Goal: Navigation & Orientation: Find specific page/section

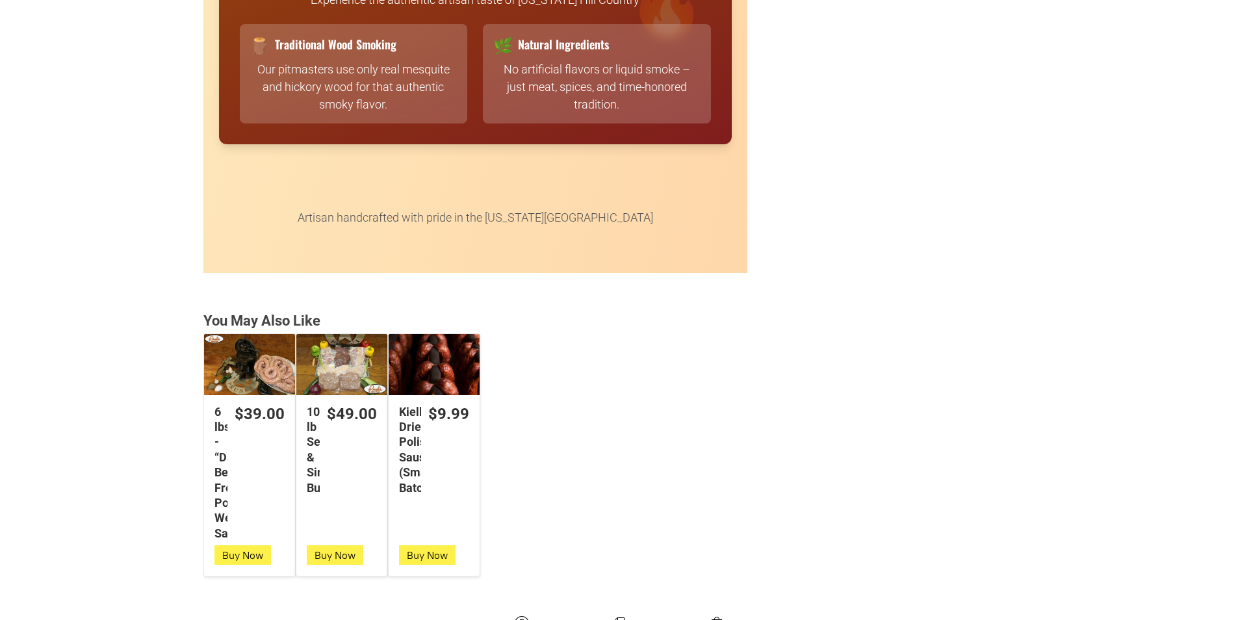
scroll to position [3315, 0]
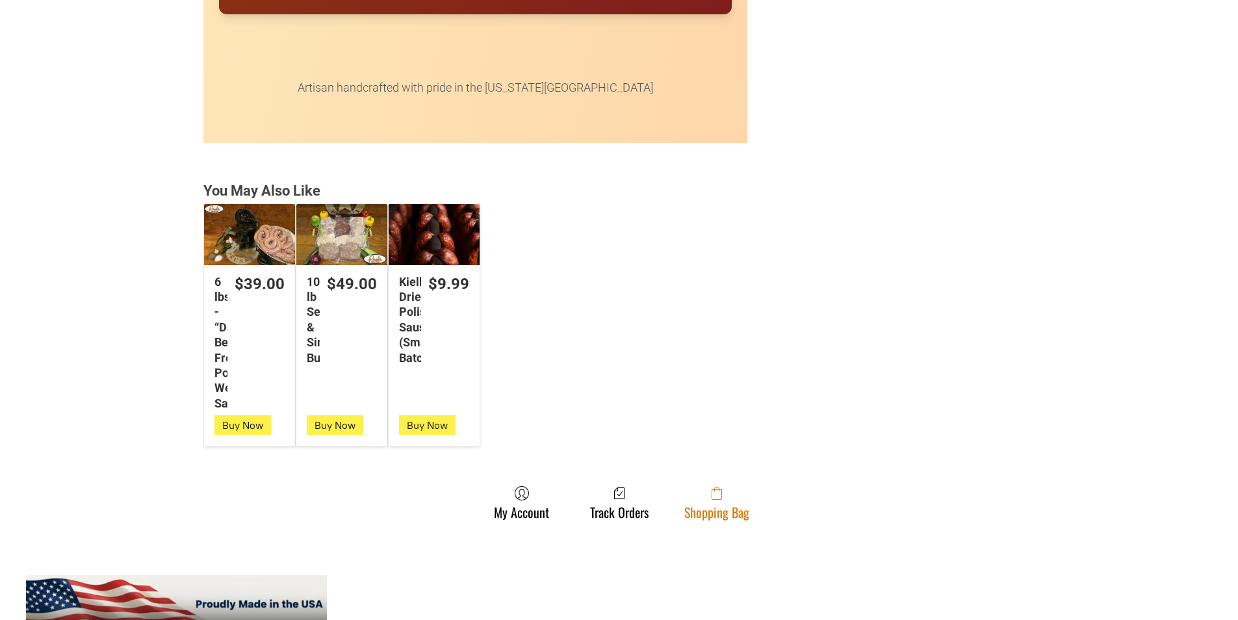
click at [726, 514] on link "Shopping Bag" at bounding box center [717, 503] width 78 height 34
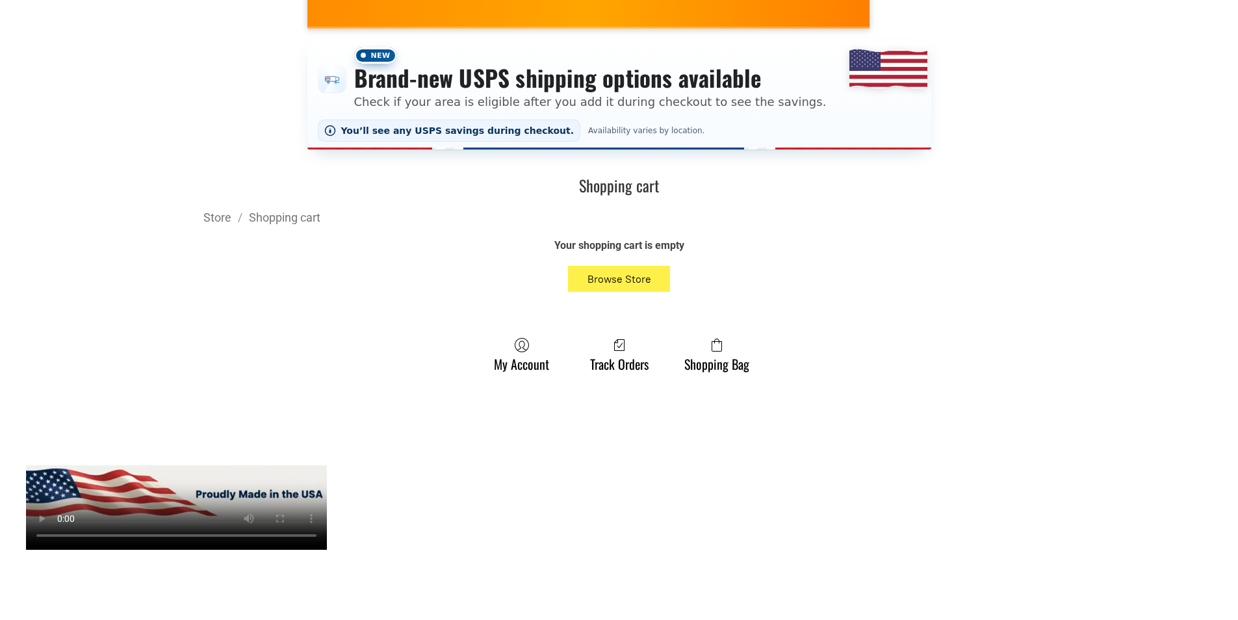
scroll to position [195, 0]
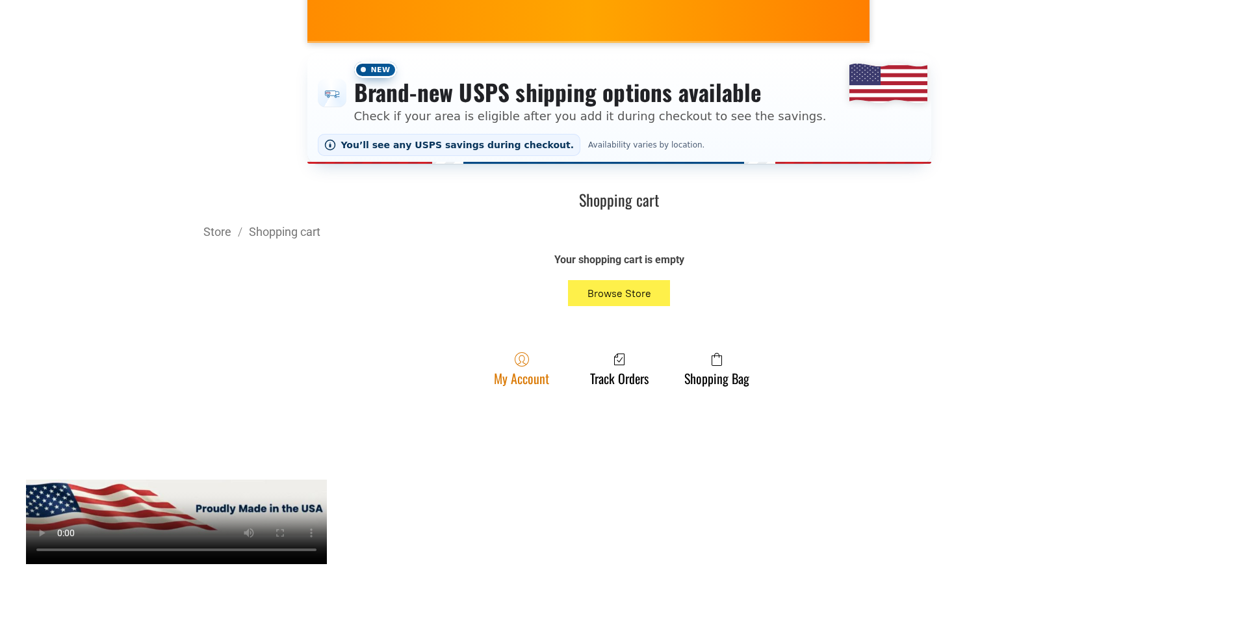
click at [517, 372] on link "My Account" at bounding box center [521, 369] width 68 height 34
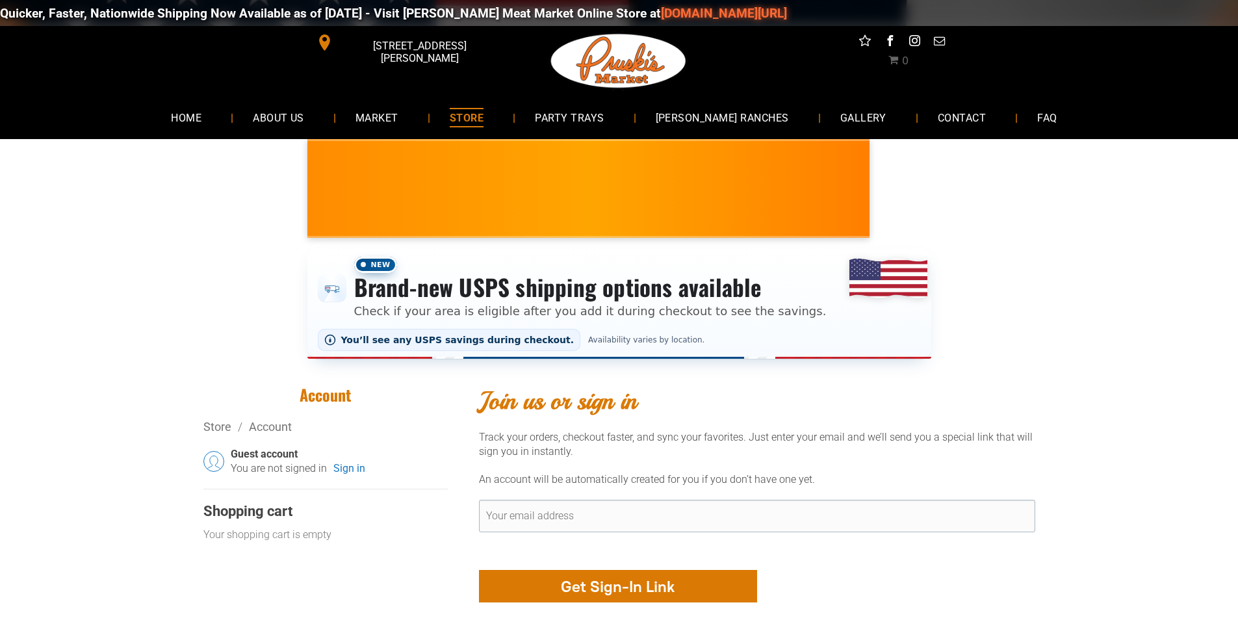
scroll to position [130, 0]
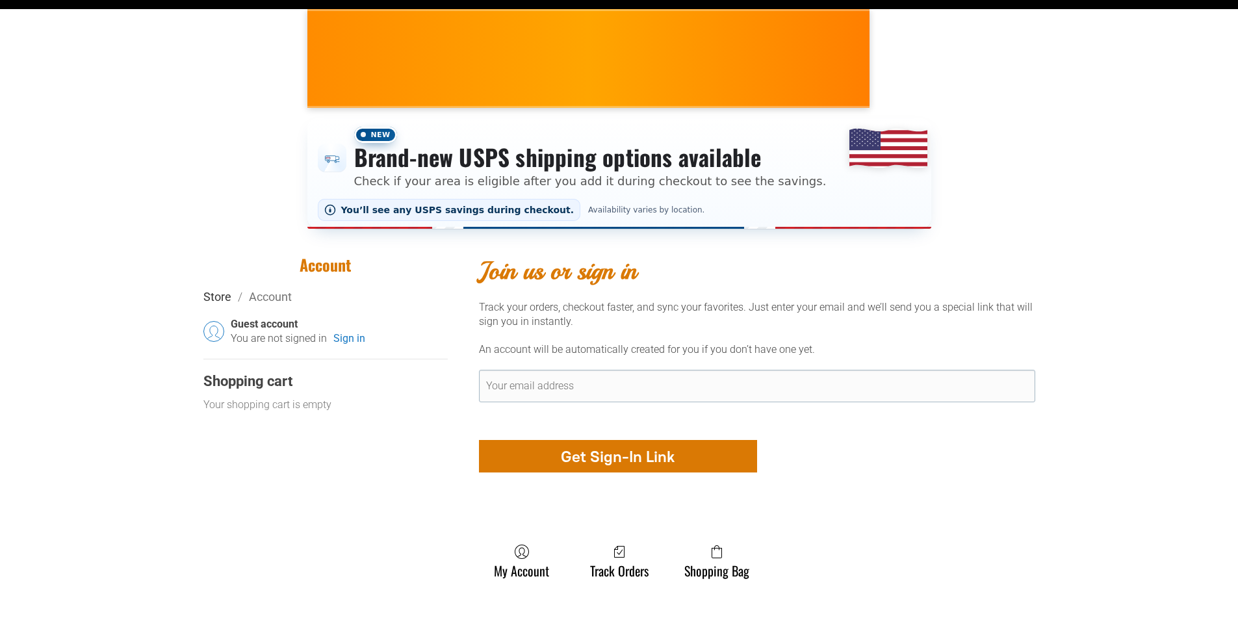
click at [214, 296] on link "Store" at bounding box center [217, 297] width 28 height 14
